Goal: Understand process/instructions: Learn how to perform a task or action

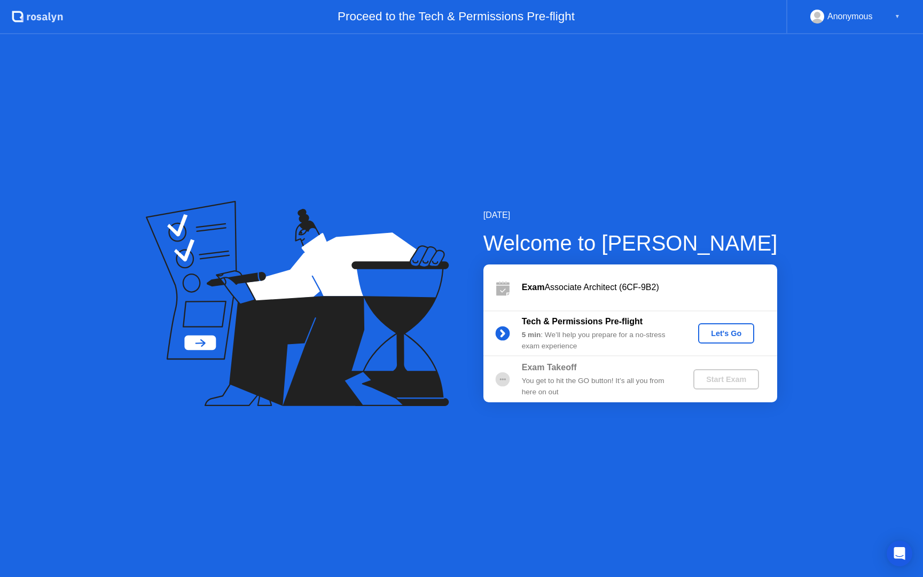
click at [520, 321] on div "Tech & Permissions Pre-flight 5 min : We’ll help you prepare for a no-stress ex…" at bounding box center [631, 333] width 294 height 46
drag, startPoint x: 518, startPoint y: 317, endPoint x: 573, endPoint y: 343, distance: 60.7
click at [573, 343] on div "Tech & Permissions Pre-flight 5 min : We’ll help you prepare for a no-stress ex…" at bounding box center [631, 333] width 294 height 46
click at [734, 333] on div "Let's Go" at bounding box center [727, 333] width 48 height 9
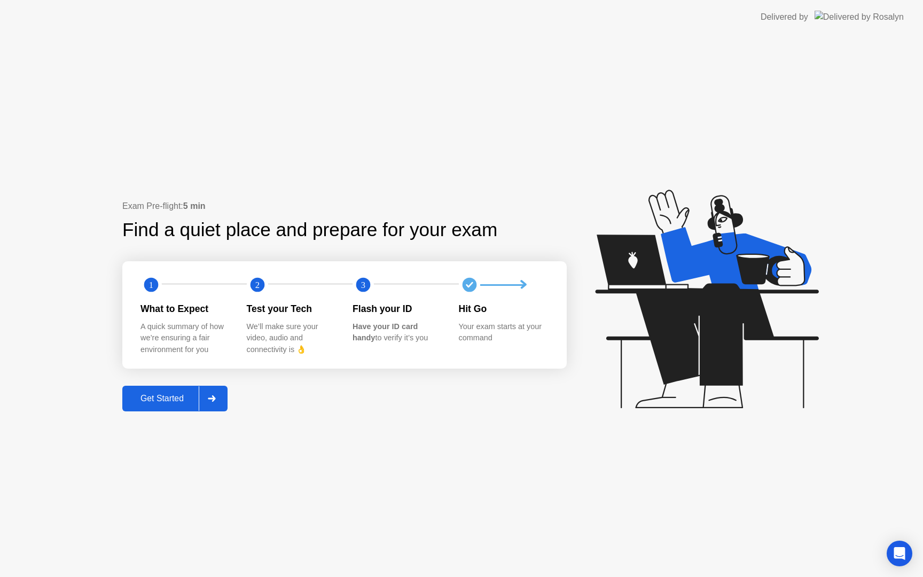
click at [225, 246] on div "Exam Pre-flight: 5 min Find a quiet place and prepare for your exam 1 2 3 What …" at bounding box center [344, 305] width 445 height 211
click at [220, 399] on div at bounding box center [212, 398] width 26 height 25
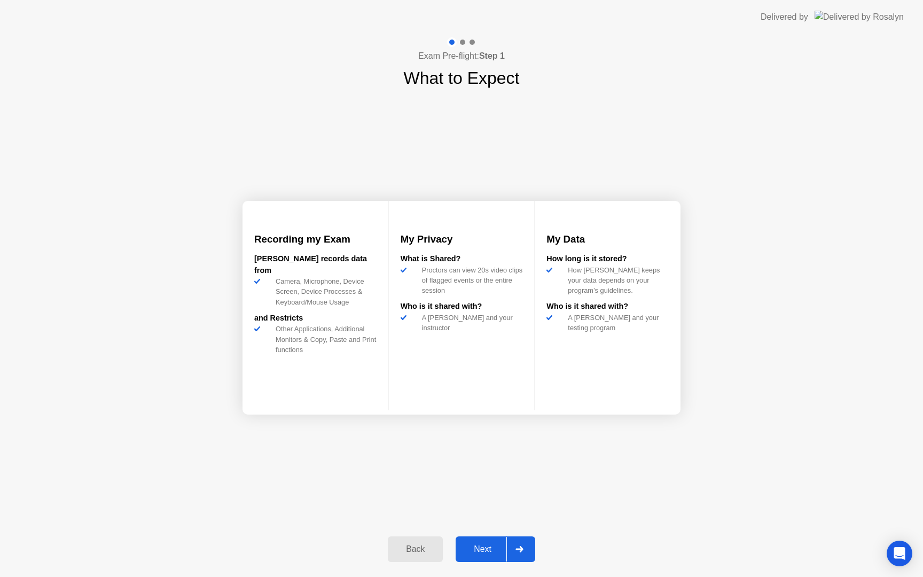
click at [521, 550] on icon at bounding box center [519, 549] width 7 height 6
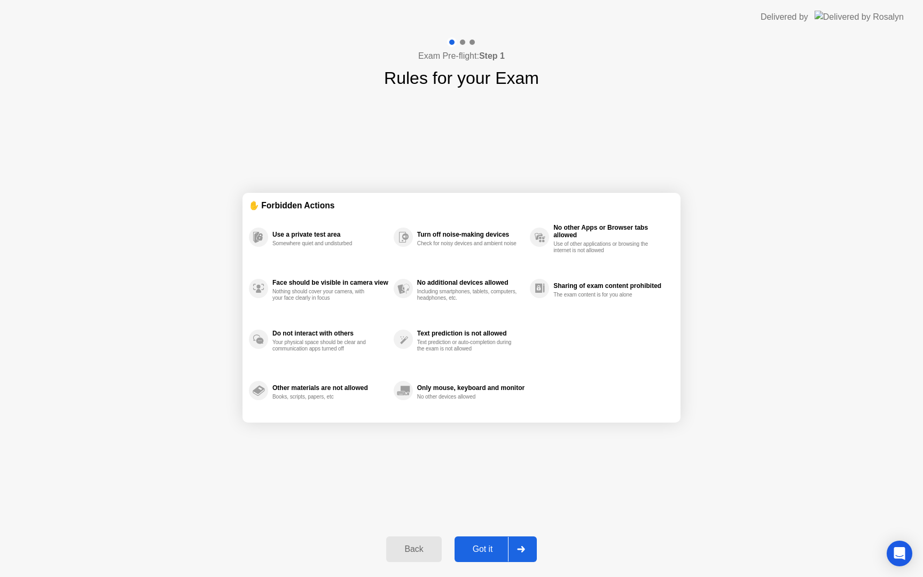
click at [407, 464] on div "✋ Forbidden Actions Use a private test area Somewhere quiet and undisturbed Fac…" at bounding box center [462, 308] width 438 height 434
click at [398, 565] on div "Back Got it" at bounding box center [461, 549] width 163 height 49
click at [408, 547] on div "Back" at bounding box center [414, 550] width 49 height 10
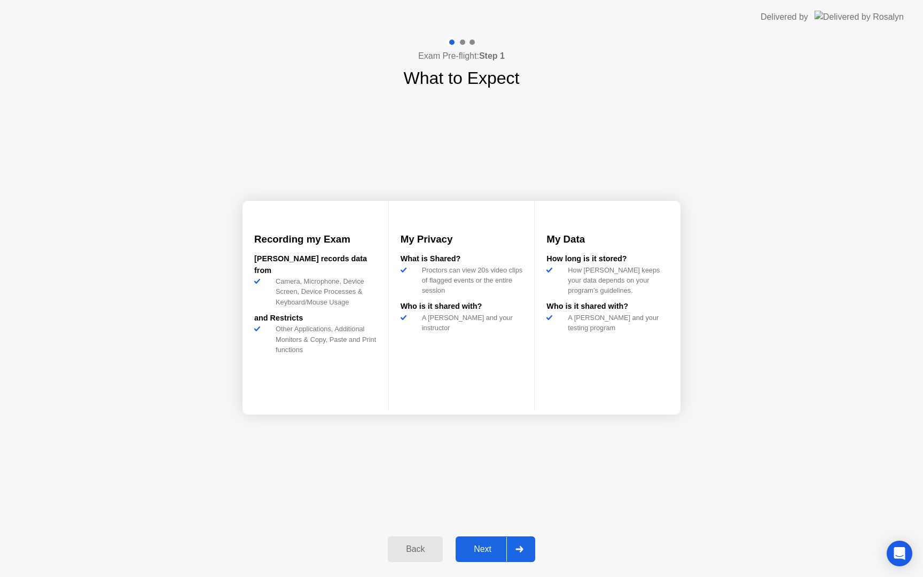
click at [403, 545] on div "Back" at bounding box center [415, 550] width 49 height 10
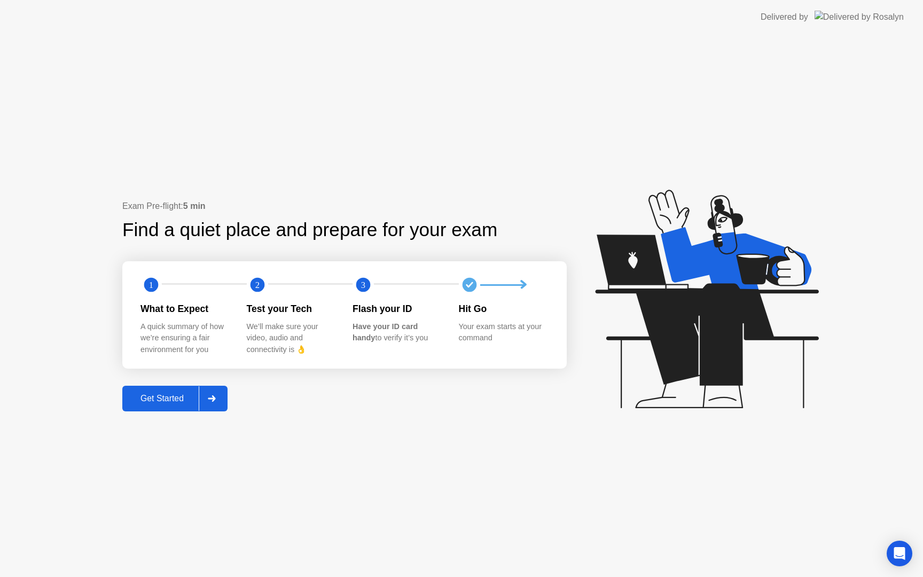
click at [310, 497] on div "Exam Pre-flight: 5 min Find a quiet place and prepare for your exam 1 2 3 What …" at bounding box center [461, 305] width 923 height 543
